Goal: Navigation & Orientation: Find specific page/section

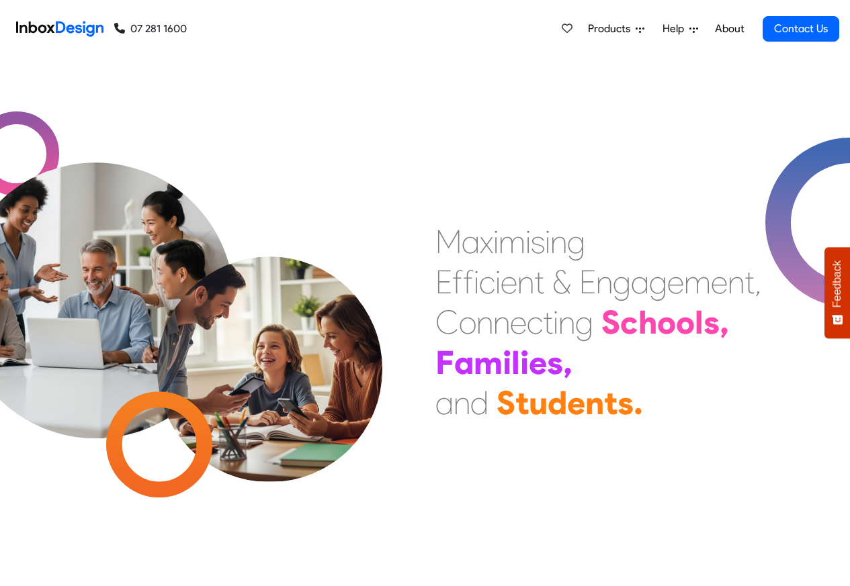
click at [593, 30] on span "Products" at bounding box center [612, 29] width 48 height 16
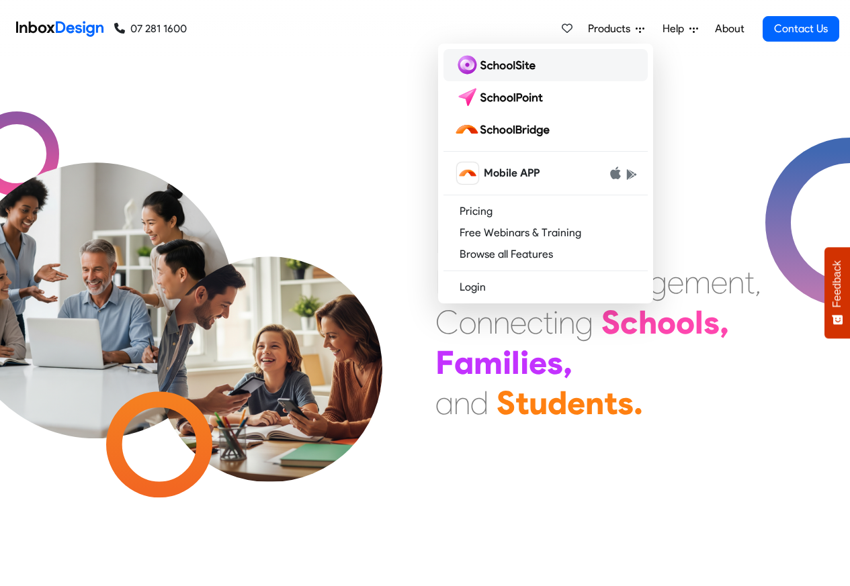
click at [499, 64] on img at bounding box center [497, 64] width 87 height 21
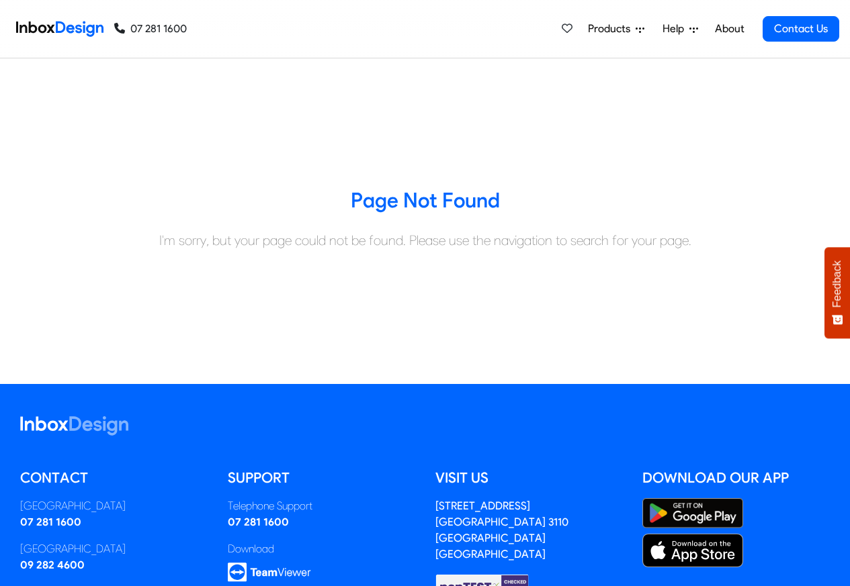
click at [610, 30] on span "Products" at bounding box center [612, 29] width 48 height 16
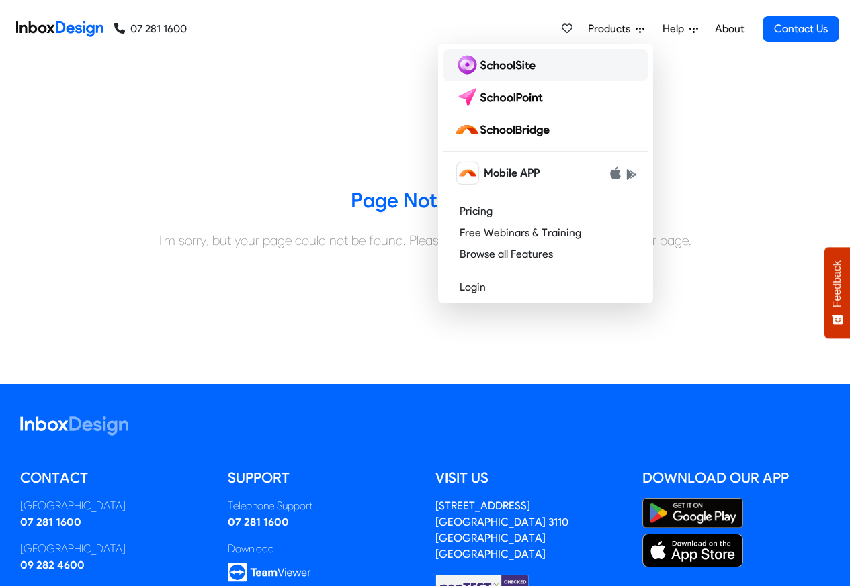
click at [487, 64] on img at bounding box center [497, 64] width 87 height 21
